Goal: Information Seeking & Learning: Find specific page/section

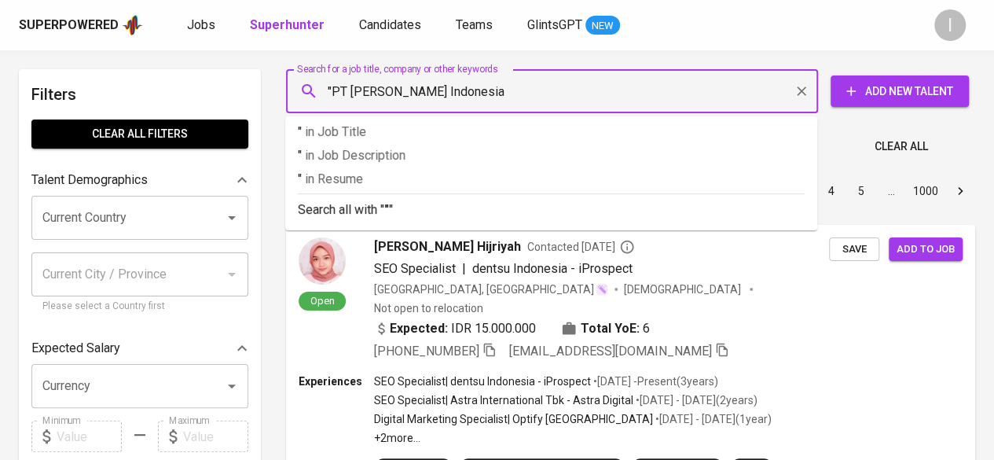
type input ""PT [PERSON_NAME] Indonesia""
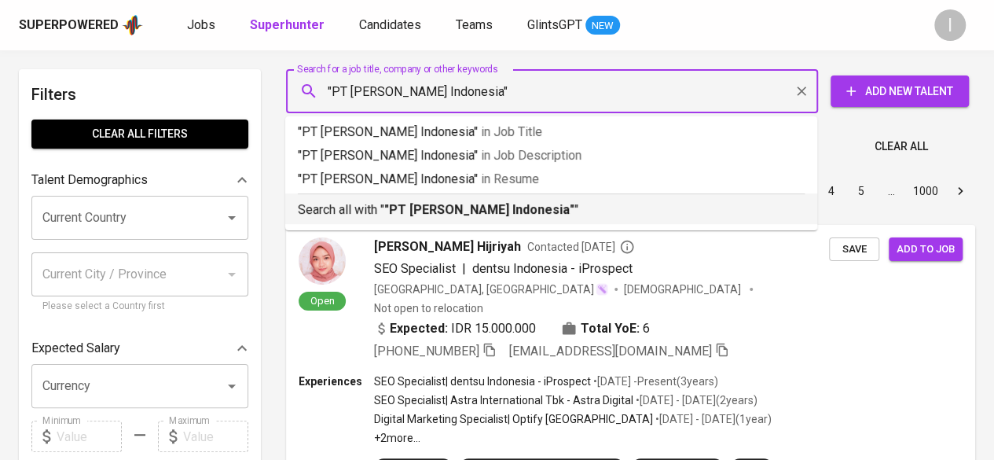
click at [468, 210] on b ""PT [PERSON_NAME] Indonesia"" at bounding box center [479, 209] width 190 height 15
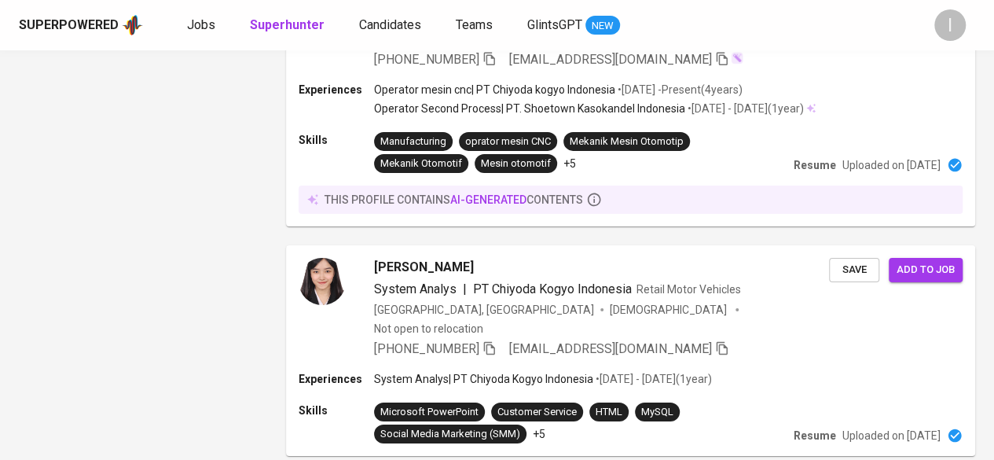
scroll to position [2648, 0]
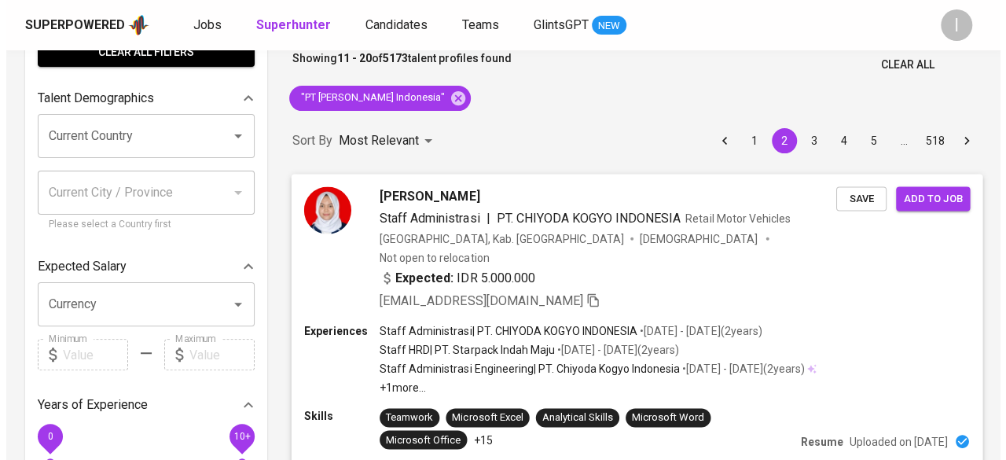
scroll to position [85, 0]
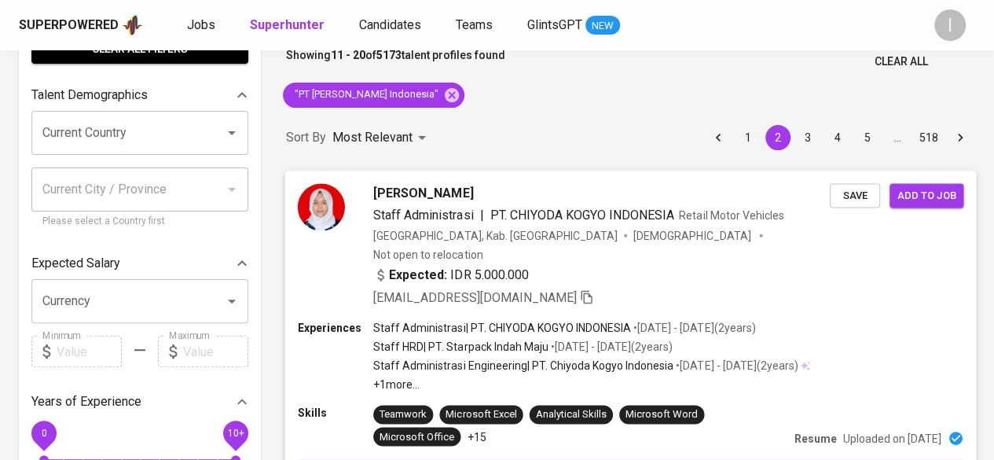
click at [435, 189] on span "[PERSON_NAME]" at bounding box center [423, 192] width 100 height 19
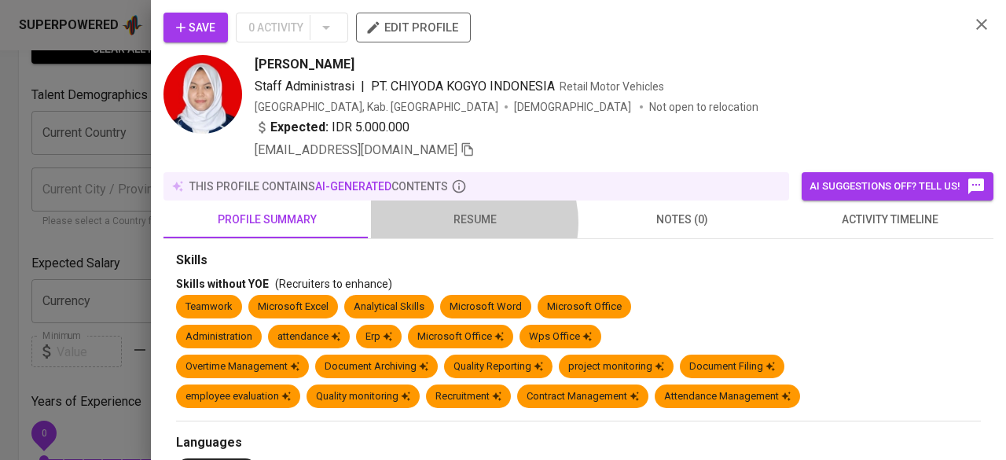
click at [468, 222] on span "resume" at bounding box center [474, 220] width 189 height 20
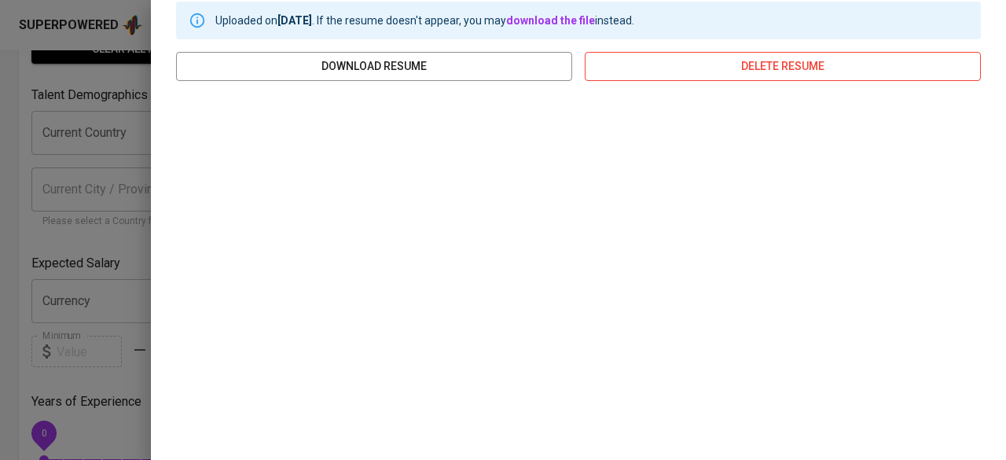
scroll to position [0, 0]
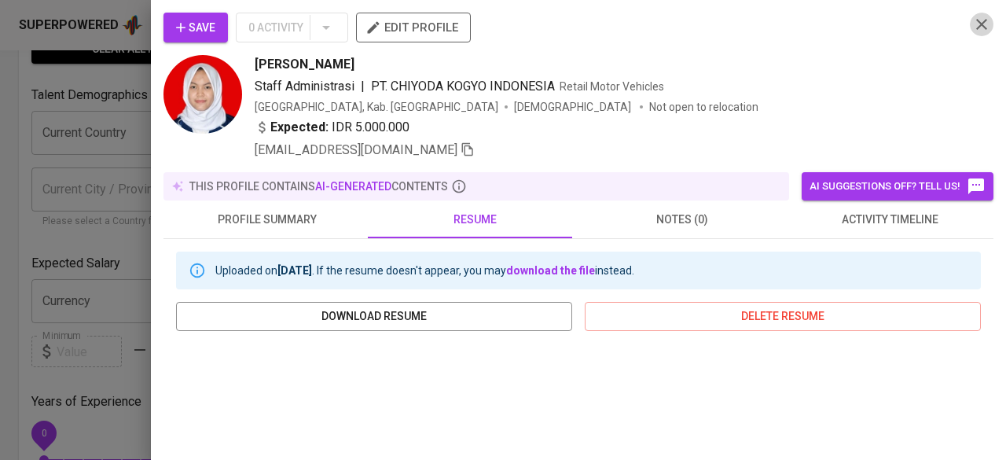
click at [975, 28] on icon "button" at bounding box center [981, 24] width 19 height 19
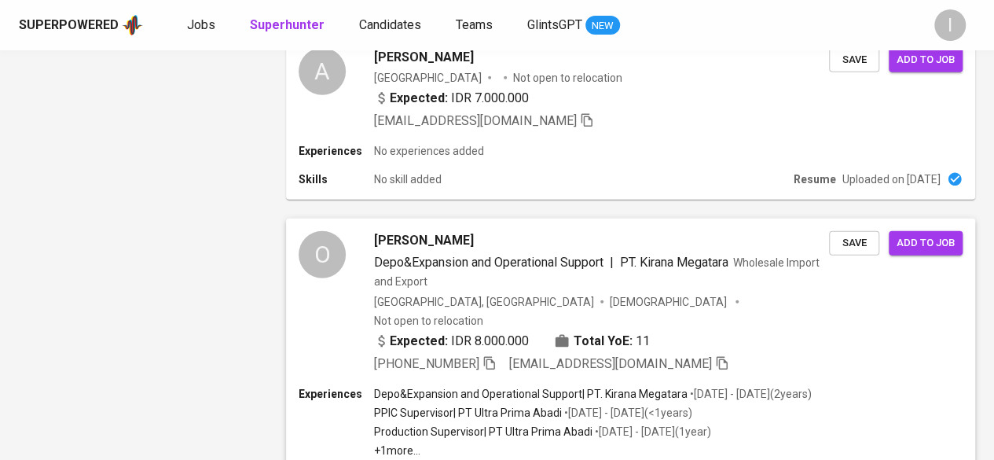
scroll to position [2177, 0]
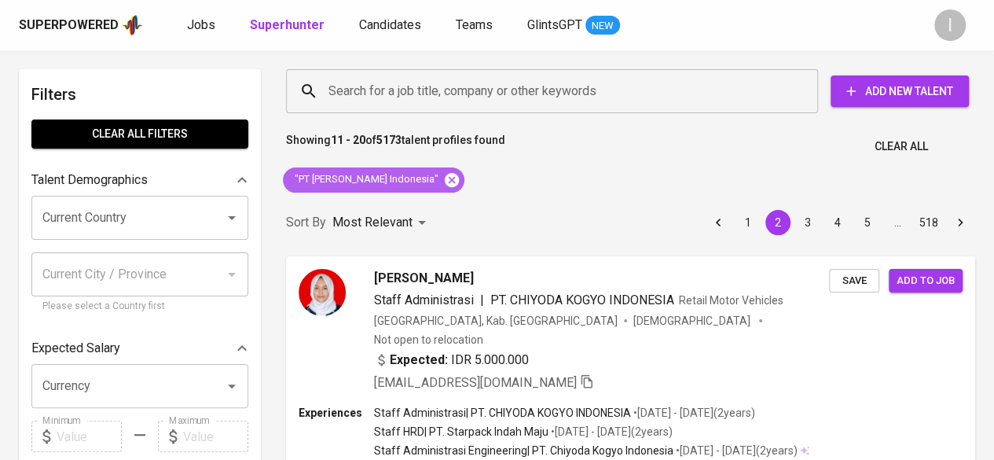
click at [445, 186] on icon at bounding box center [452, 179] width 14 height 14
click at [425, 90] on input "Search for a job title, company or other keywords" at bounding box center [556, 91] width 463 height 30
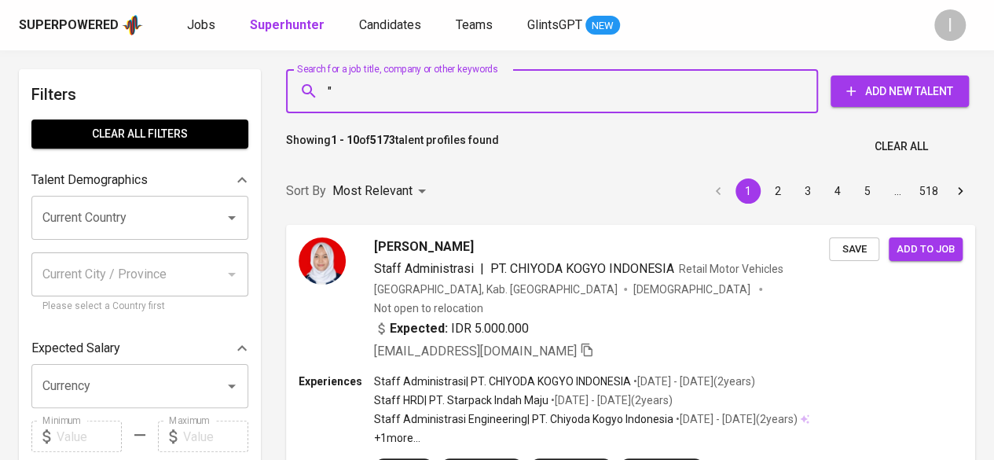
paste input "Vanesha Lumangkun"
type input ""Vanesha Lumangkun""
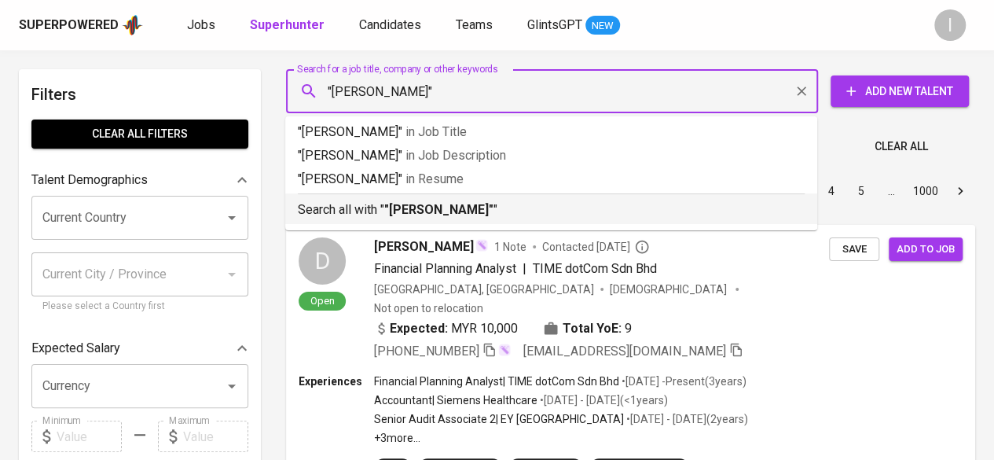
click at [487, 207] on b ""Vanesha Lumangkun"" at bounding box center [438, 209] width 109 height 15
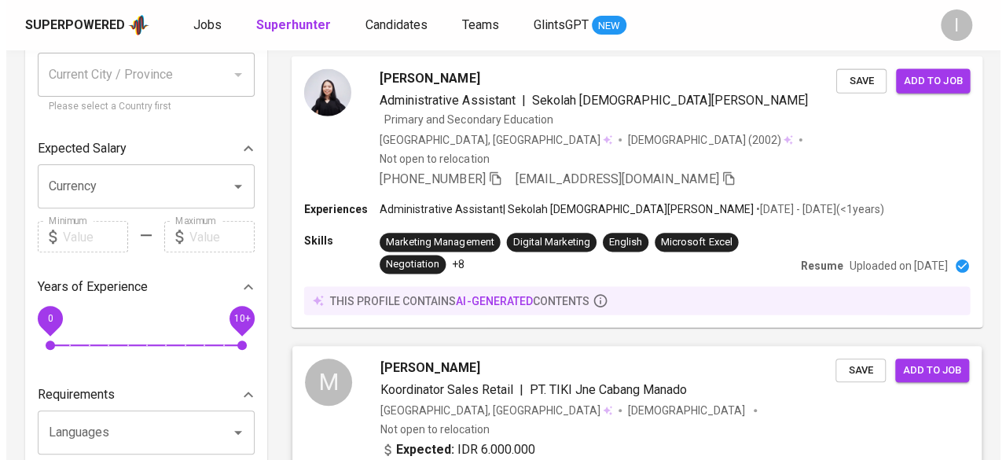
scroll to position [190, 0]
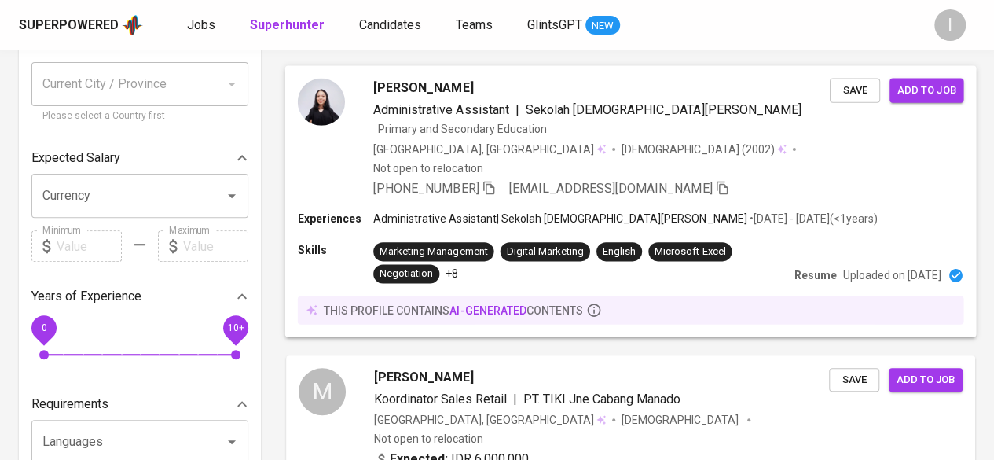
click at [500, 116] on span "Administrative Assistant" at bounding box center [441, 108] width 136 height 15
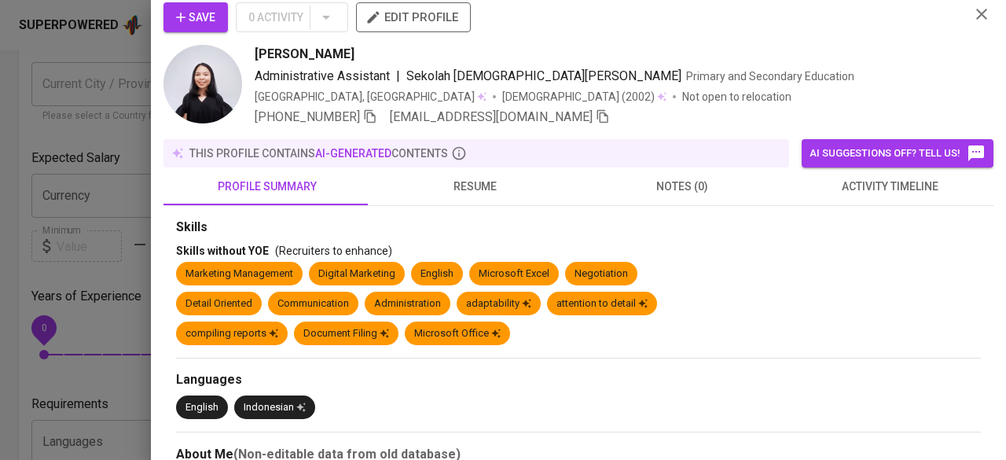
scroll to position [0, 0]
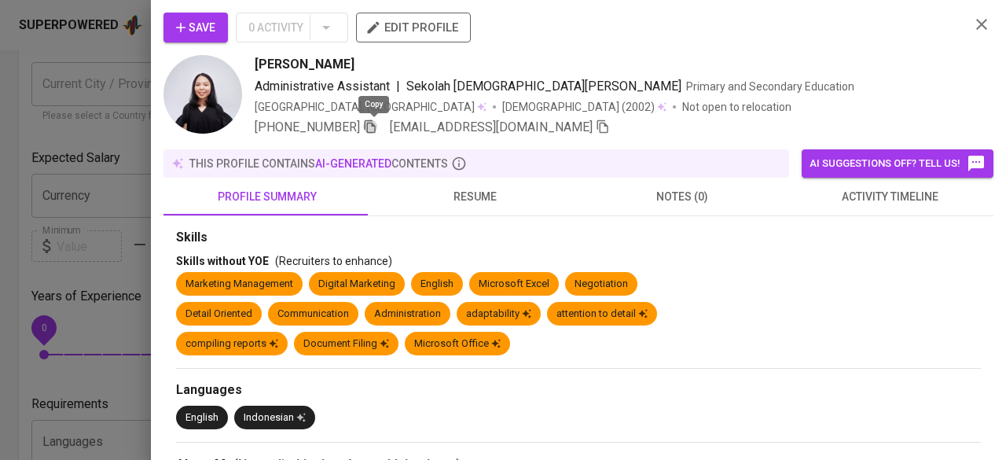
click at [373, 127] on icon "button" at bounding box center [370, 126] width 14 height 14
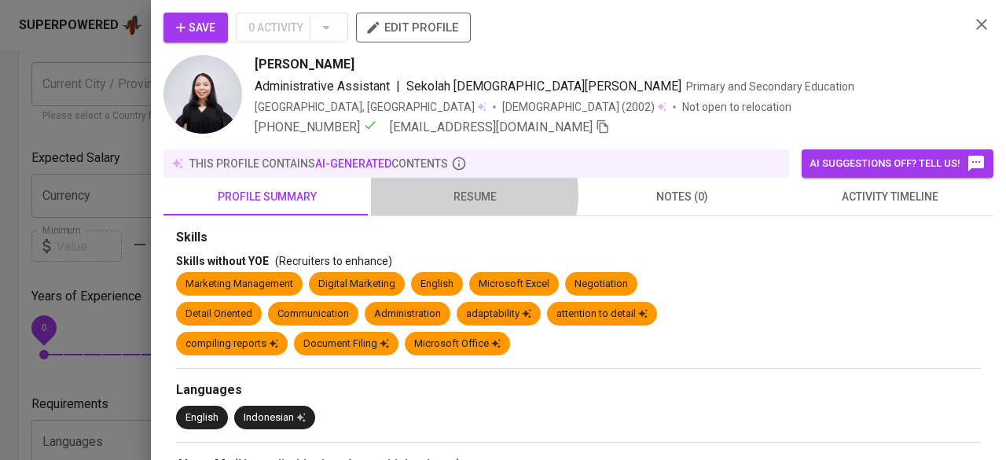
click at [468, 194] on span "resume" at bounding box center [474, 197] width 189 height 20
